Goal: Check status: Check status

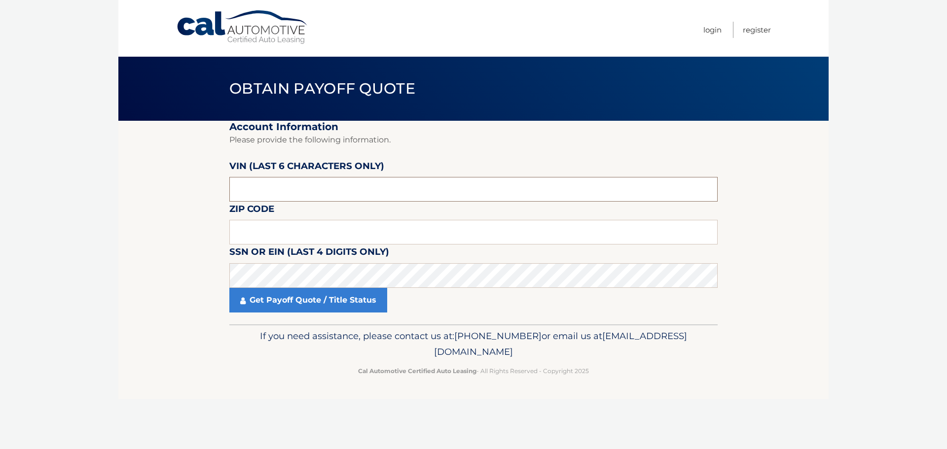
click at [347, 183] on input "text" at bounding box center [473, 189] width 488 height 25
type input "531264"
click at [343, 236] on input "text" at bounding box center [473, 232] width 488 height 25
click at [942, 264] on body "Cal Automotive Menu Login Register Obtain Payoff Quote" at bounding box center [473, 224] width 947 height 449
click at [361, 238] on input "text" at bounding box center [473, 232] width 488 height 25
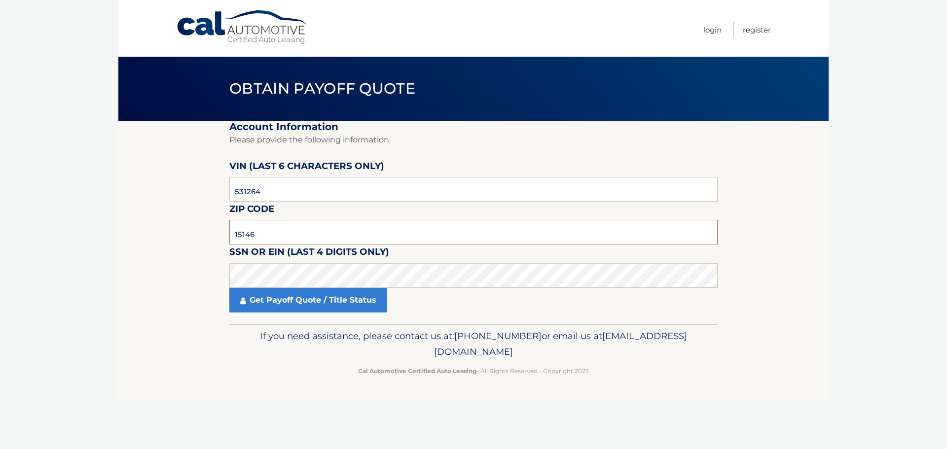
type input "15146"
click at [859, 173] on body "Cal Automotive Menu Login Register Obtain Payoff Quote" at bounding box center [473, 224] width 947 height 449
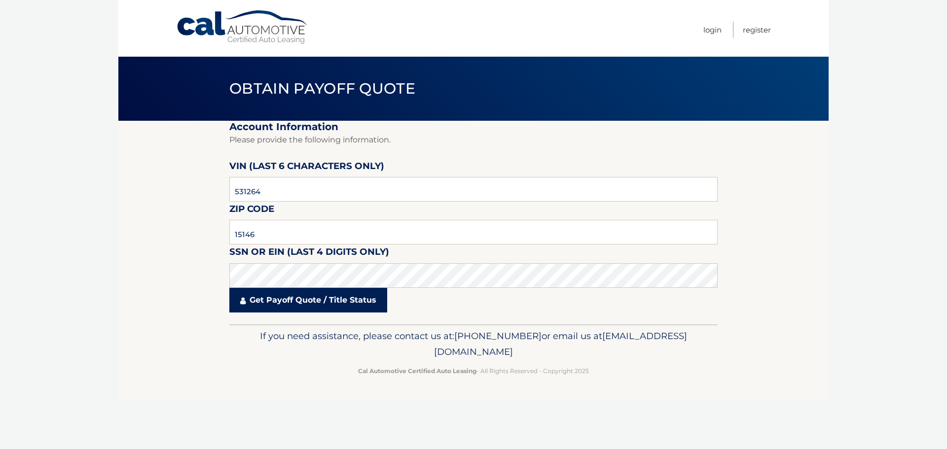
click at [295, 306] on link "Get Payoff Quote / Title Status" at bounding box center [308, 300] width 158 height 25
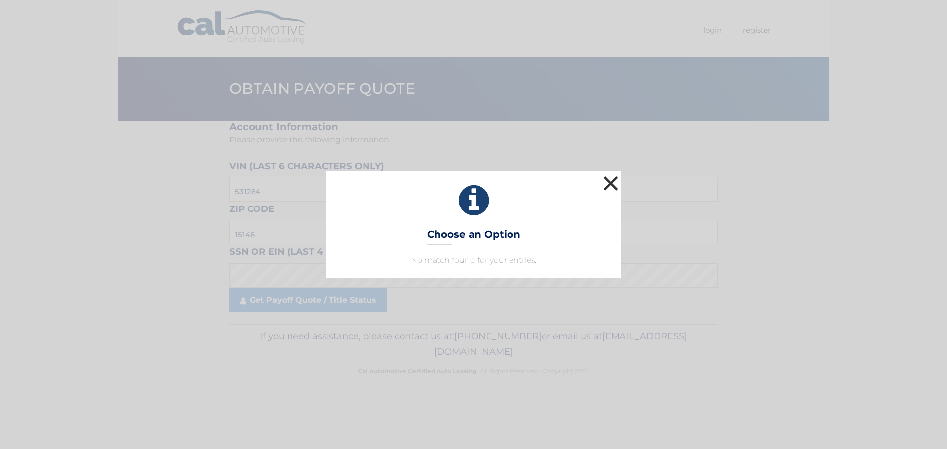
click at [617, 180] on button "×" at bounding box center [611, 184] width 20 height 20
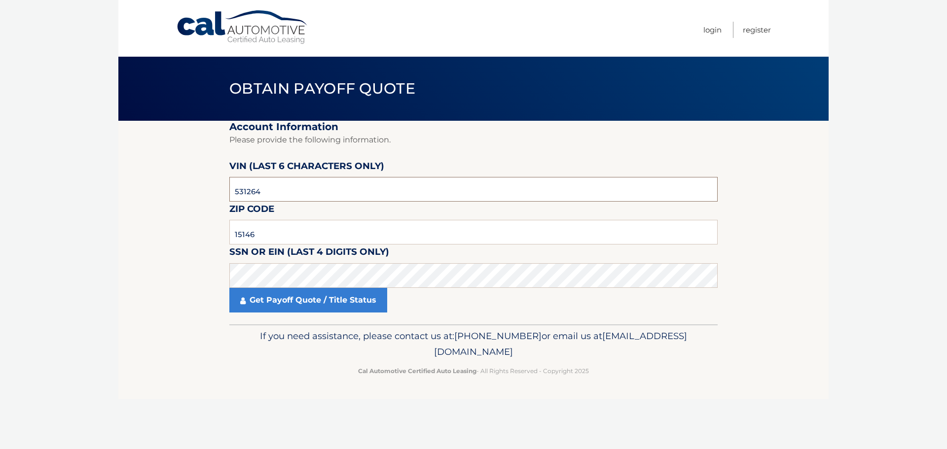
click at [341, 194] on input "531264" at bounding box center [473, 189] width 488 height 25
click at [405, 238] on input "15146" at bounding box center [473, 232] width 488 height 25
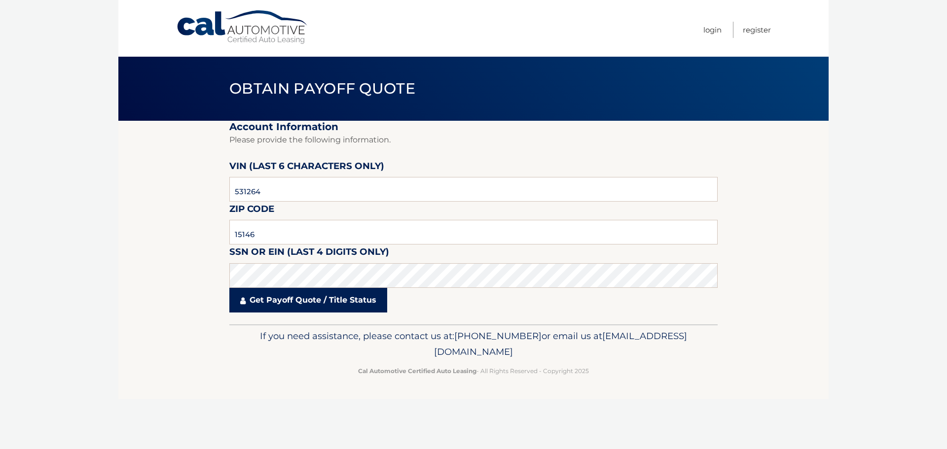
click at [308, 306] on link "Get Payoff Quote / Title Status" at bounding box center [308, 300] width 158 height 25
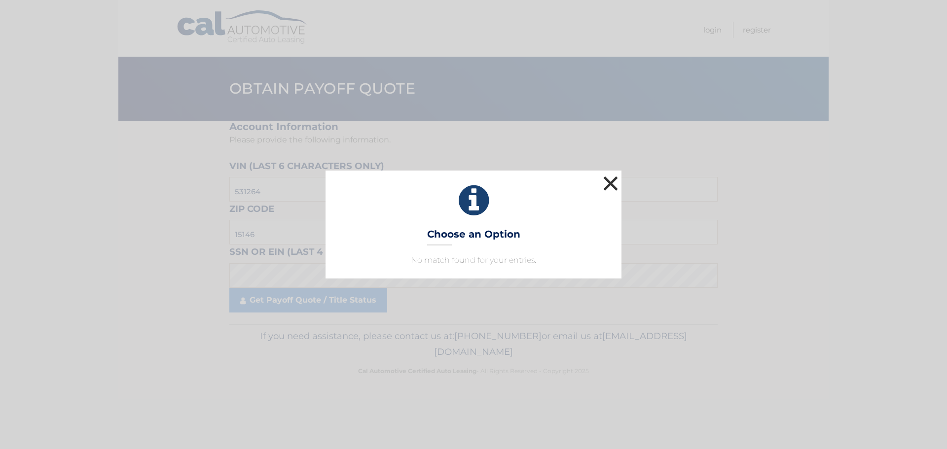
click at [613, 185] on button "×" at bounding box center [611, 184] width 20 height 20
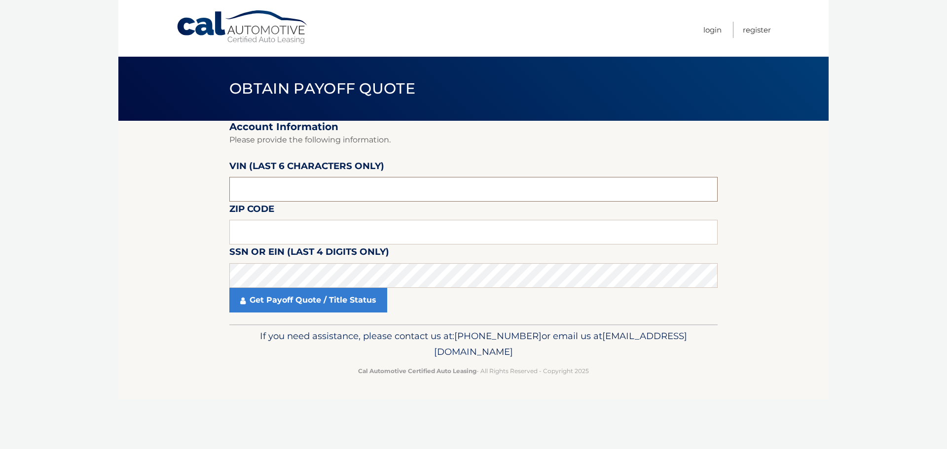
click at [290, 194] on input "text" at bounding box center [473, 189] width 488 height 25
type input "531264"
type input "15146"
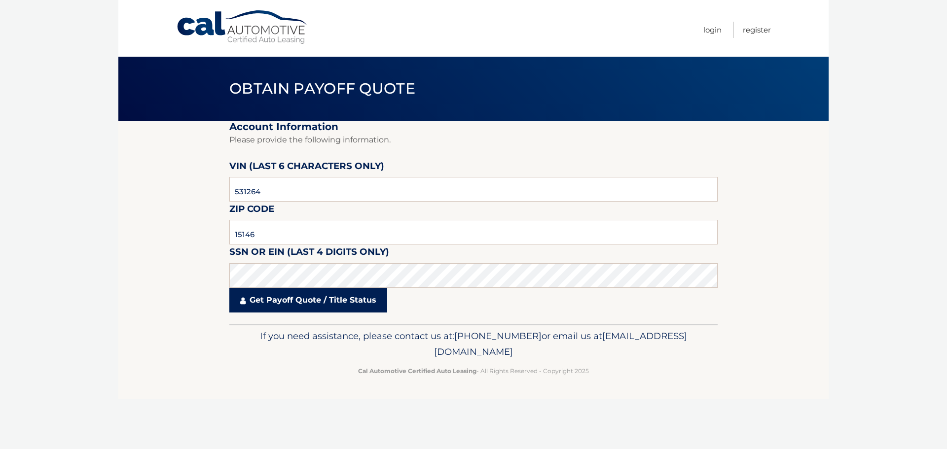
click at [302, 302] on link "Get Payoff Quote / Title Status" at bounding box center [308, 300] width 158 height 25
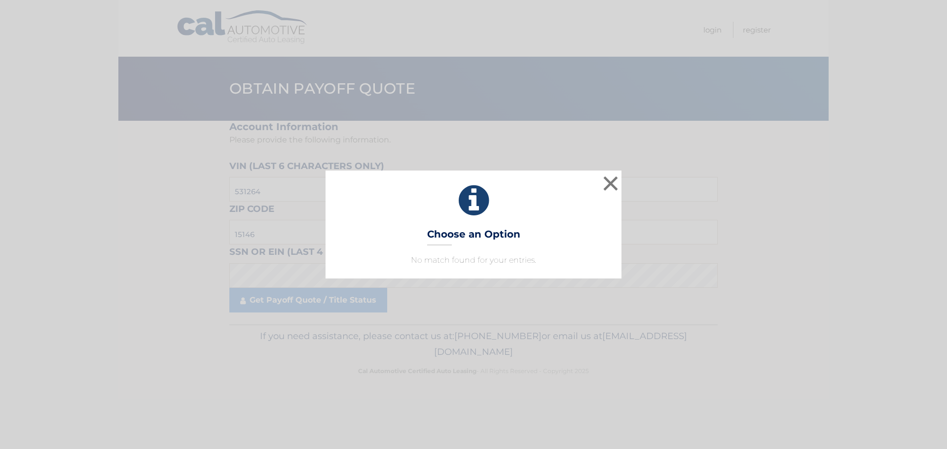
click at [454, 247] on div "× Choose an Option No match found for your entries. This is what you see on sec…" at bounding box center [474, 225] width 296 height 108
drag, startPoint x: 460, startPoint y: 233, endPoint x: 469, endPoint y: 218, distance: 17.5
click at [463, 229] on h3 "Choose an Option" at bounding box center [473, 236] width 93 height 17
drag, startPoint x: 472, startPoint y: 214, endPoint x: 519, endPoint y: 186, distance: 54.6
click at [482, 209] on icon at bounding box center [473, 201] width 271 height 36
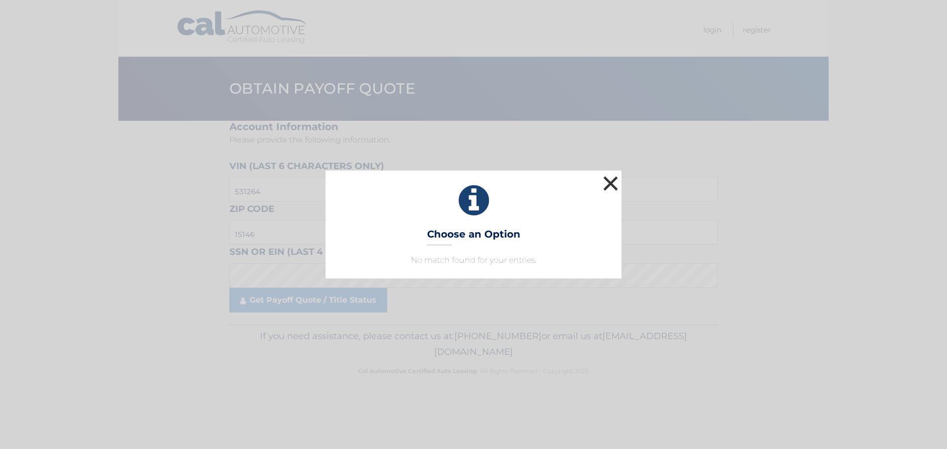
drag, startPoint x: 611, startPoint y: 183, endPoint x: 643, endPoint y: 181, distance: 32.7
click at [613, 183] on button "×" at bounding box center [611, 184] width 20 height 20
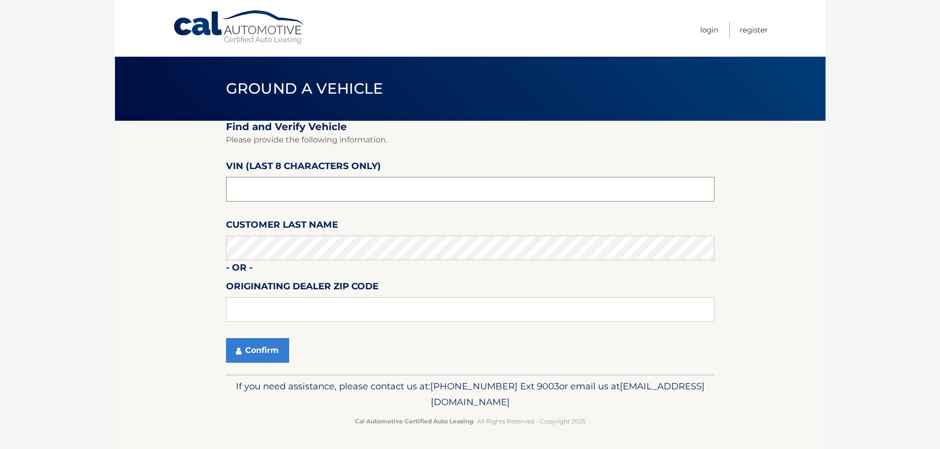
click at [293, 184] on input "text" at bounding box center [470, 189] width 488 height 25
type input "PN531264"
type input "15146"
click at [257, 345] on button "Confirm" at bounding box center [257, 350] width 63 height 25
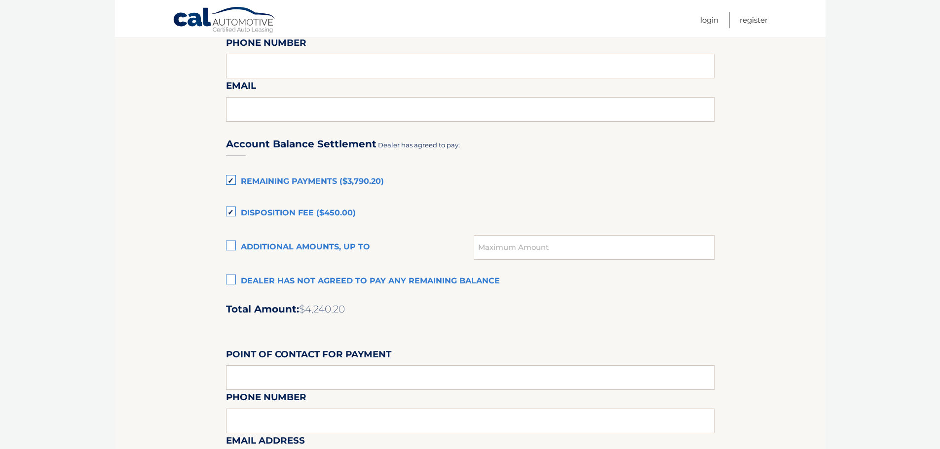
scroll to position [592, 0]
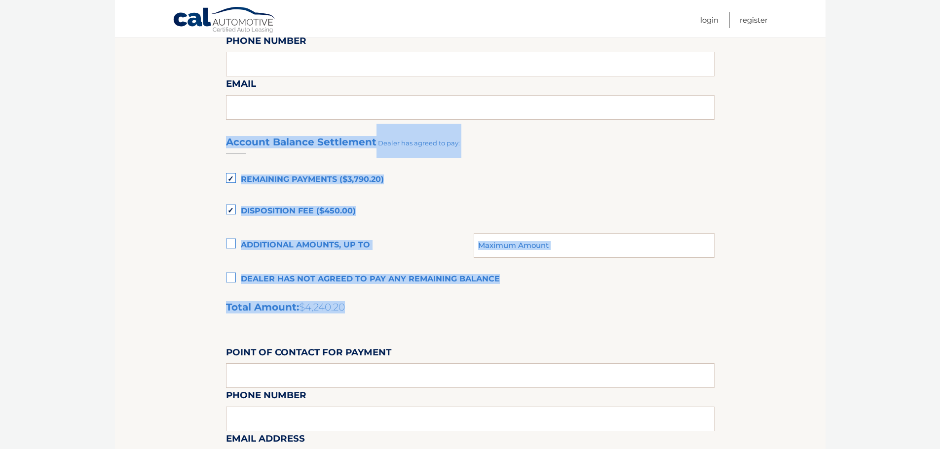
drag, startPoint x: 368, startPoint y: 308, endPoint x: 227, endPoint y: 145, distance: 215.1
click at [227, 145] on div "Account Balance Settlement Dealer has agreed to pay: Remaining Payments ($3,790…" at bounding box center [470, 343] width 488 height 438
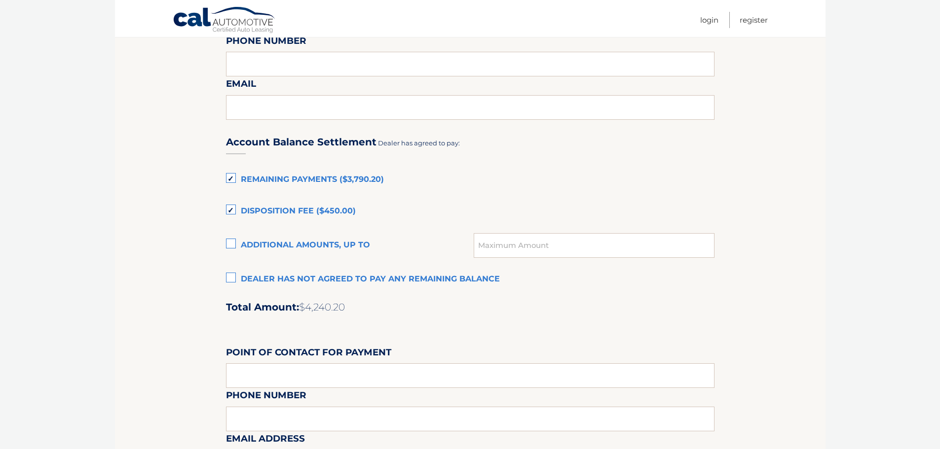
click at [199, 269] on section "Maturity Date: 08/10/2026 Or, click here to be directed to a quote for dealer p…" at bounding box center [470, 69] width 710 height 1081
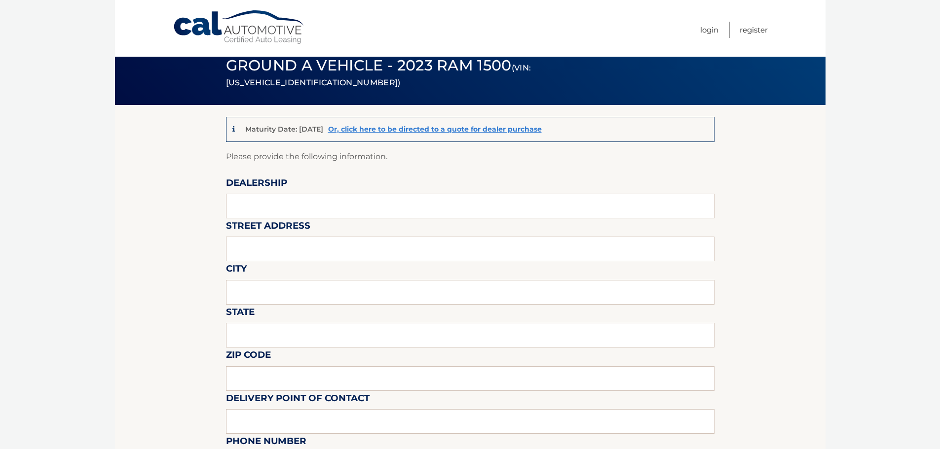
scroll to position [0, 0]
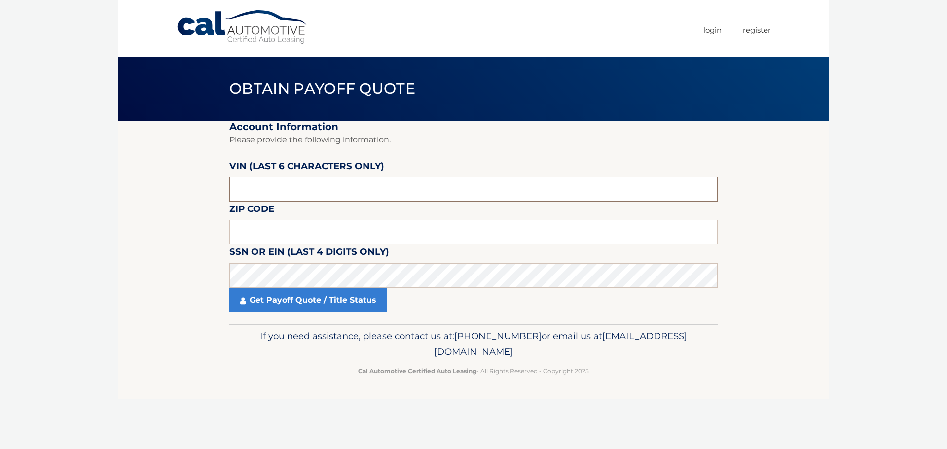
click at [287, 189] on input "text" at bounding box center [473, 189] width 488 height 25
type input "531264"
click at [296, 230] on input "text" at bounding box center [473, 232] width 488 height 25
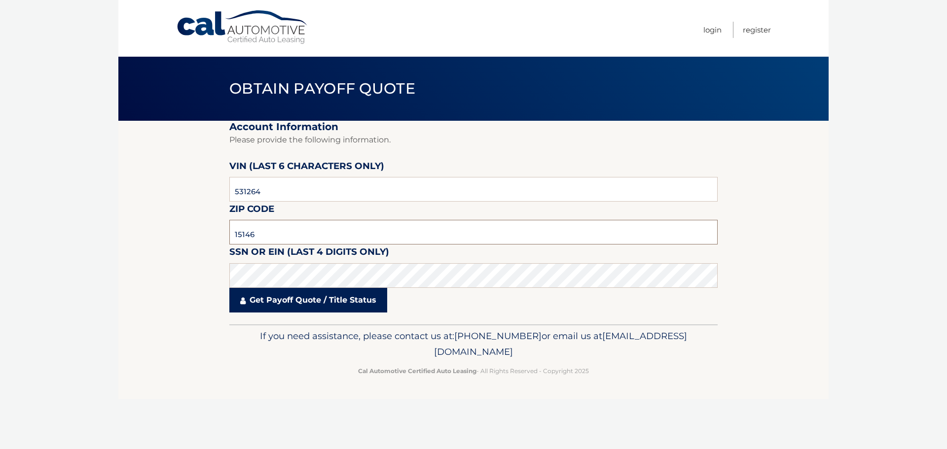
type input "15146"
click at [287, 303] on link "Get Payoff Quote / Title Status" at bounding box center [308, 300] width 158 height 25
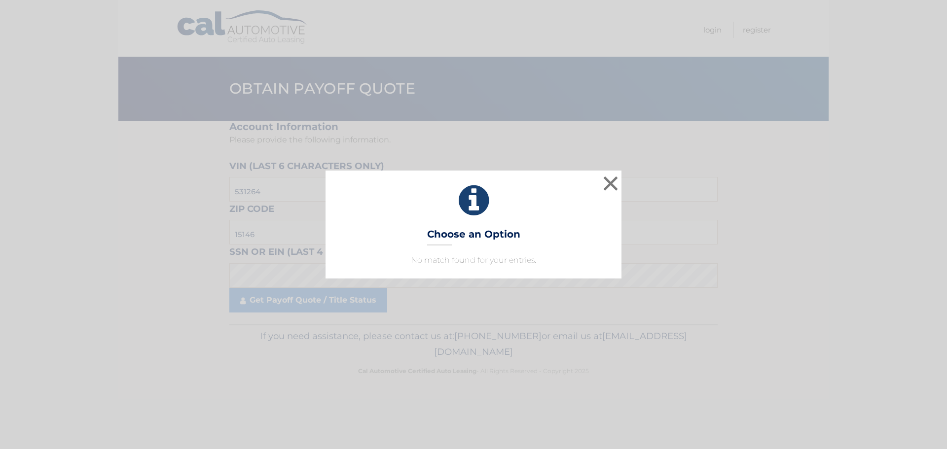
drag, startPoint x: 488, startPoint y: 257, endPoint x: 486, endPoint y: 245, distance: 11.4
click at [489, 255] on p "No match found for your entries." at bounding box center [473, 261] width 271 height 12
click at [484, 239] on h3 "Choose an Option" at bounding box center [473, 236] width 93 height 17
drag, startPoint x: 482, startPoint y: 227, endPoint x: 494, endPoint y: 207, distance: 24.1
click at [482, 227] on div "× Choose an Option No match found for your entries. This is what you see on sec…" at bounding box center [474, 225] width 296 height 108
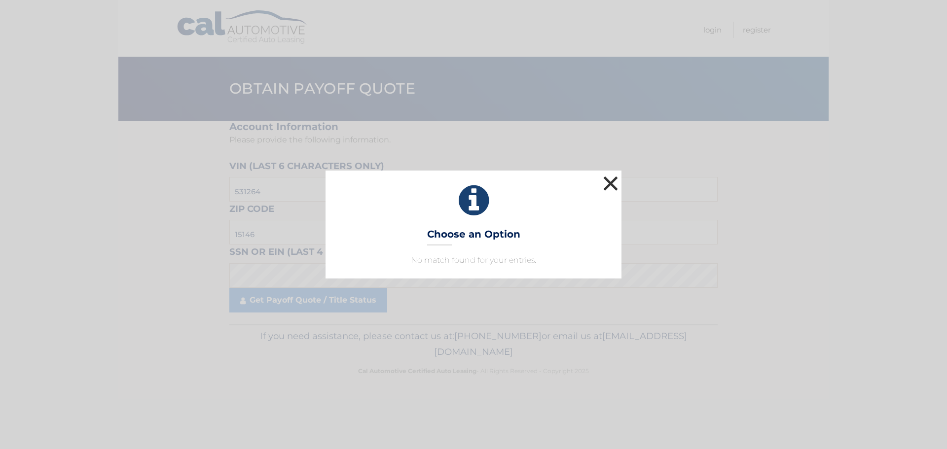
click at [611, 185] on button "×" at bounding box center [611, 184] width 20 height 20
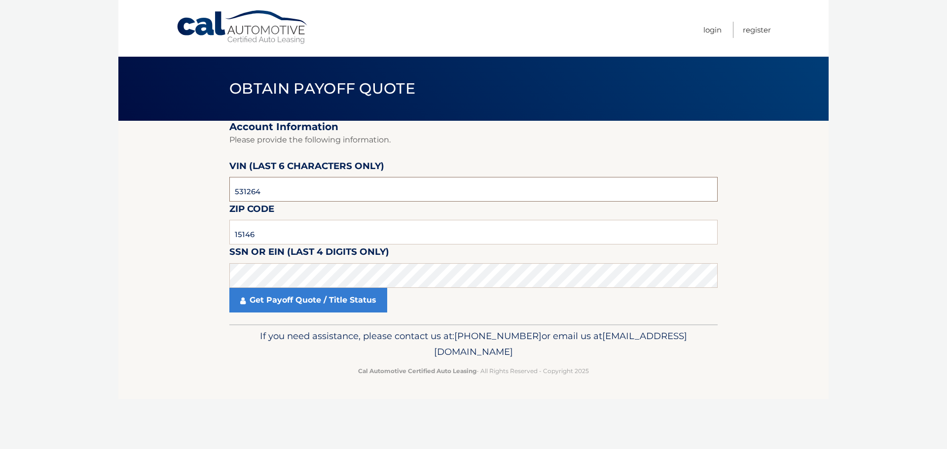
click at [307, 195] on input "531264" at bounding box center [473, 189] width 488 height 25
type input "P*****"
type input "531264"
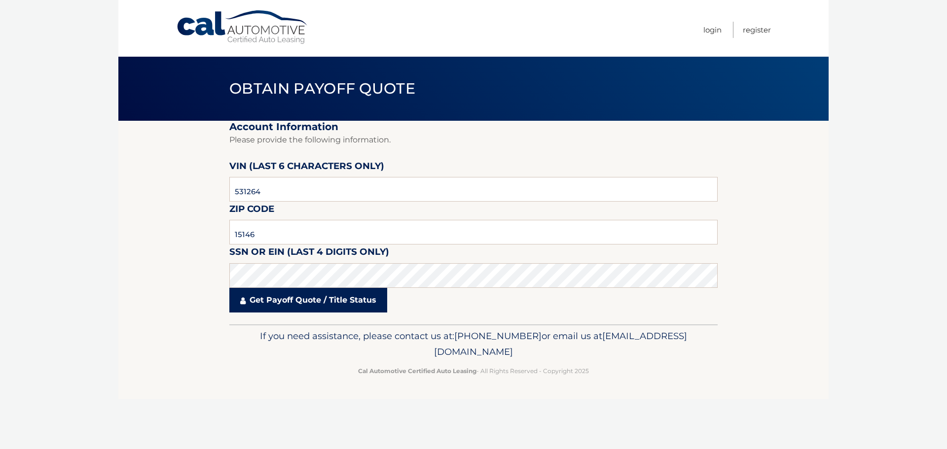
click at [290, 306] on link "Get Payoff Quote / Title Status" at bounding box center [308, 300] width 158 height 25
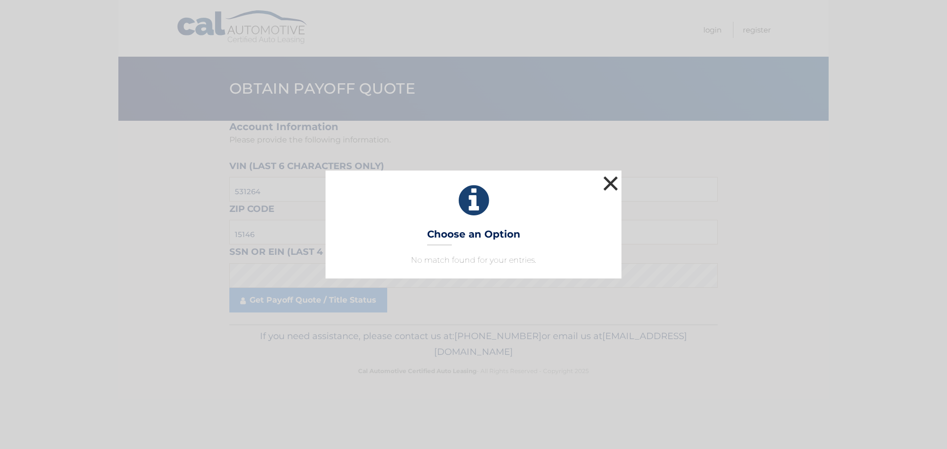
click at [611, 184] on button "×" at bounding box center [611, 184] width 20 height 20
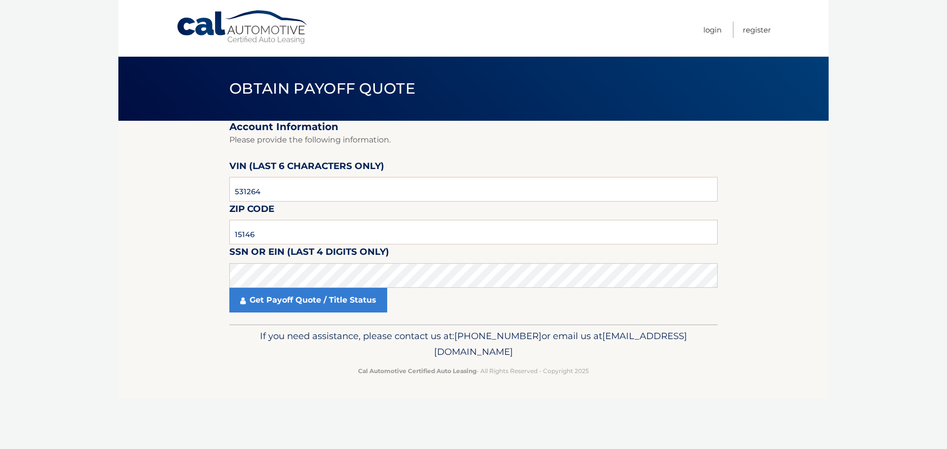
drag, startPoint x: 560, startPoint y: 353, endPoint x: 389, endPoint y: 353, distance: 171.7
click at [389, 353] on p "If you need assistance, please contact us at: [PHONE_NUMBER] or email us at [EM…" at bounding box center [474, 345] width 476 height 32
copy span "[EMAIL_ADDRESS][DOMAIN_NAME]"
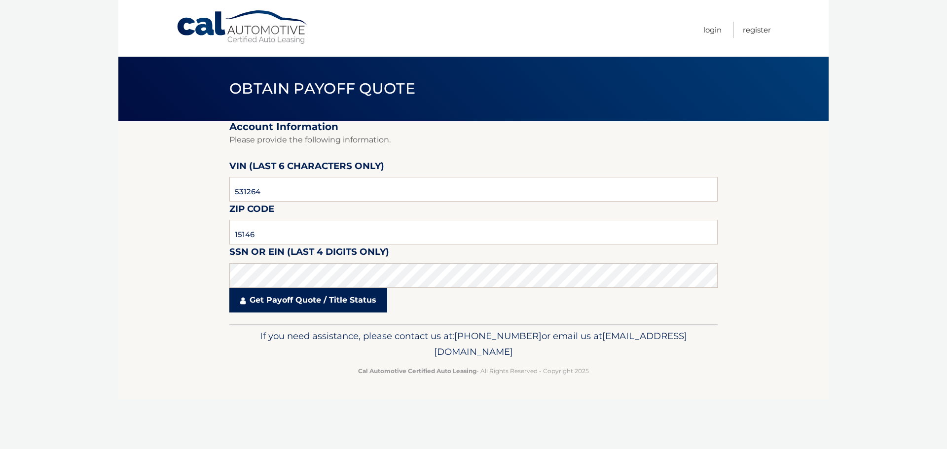
click at [295, 308] on link "Get Payoff Quote / Title Status" at bounding box center [308, 300] width 158 height 25
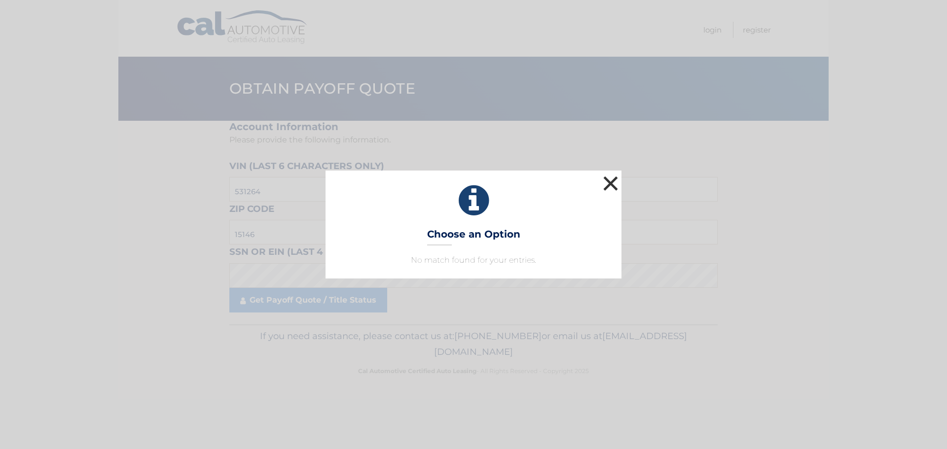
drag, startPoint x: 610, startPoint y: 184, endPoint x: 630, endPoint y: 168, distance: 25.6
click at [615, 180] on button "×" at bounding box center [611, 184] width 20 height 20
